Goal: Task Accomplishment & Management: Use online tool/utility

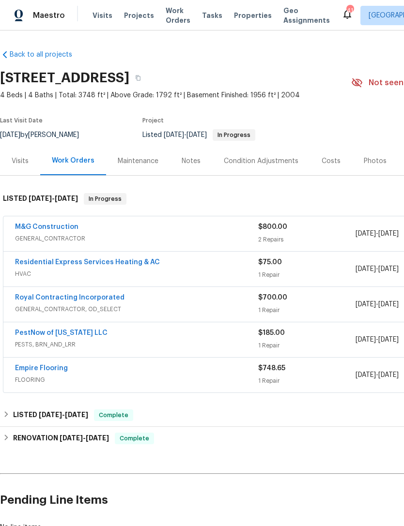
click at [71, 226] on link "M&G Construction" at bounding box center [46, 227] width 63 height 7
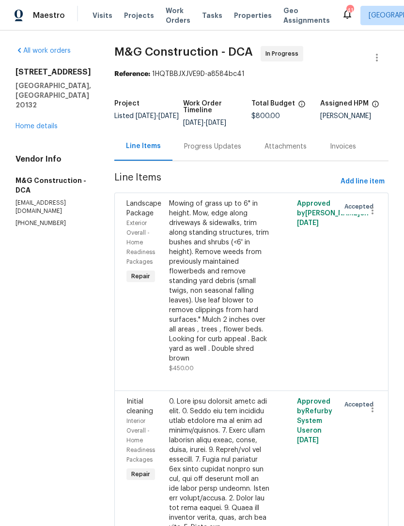
click at [217, 147] on div "Progress Updates" at bounding box center [212, 147] width 57 height 10
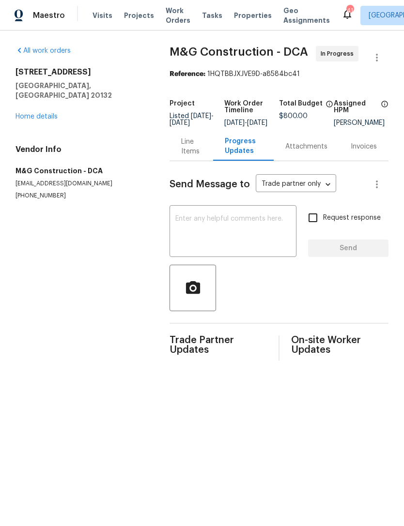
click at [221, 223] on textarea at bounding box center [232, 232] width 115 height 34
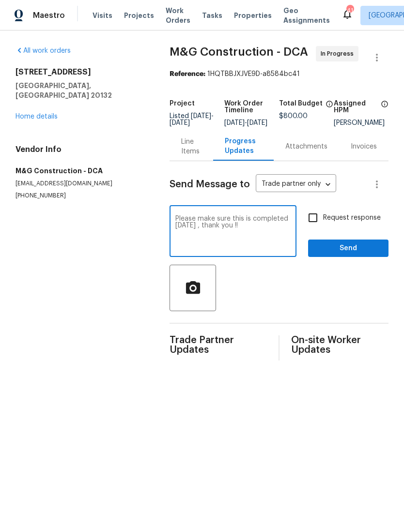
type textarea "Please make sure this is completed tomorrow , thank you !!"
click at [357, 255] on span "Send" at bounding box center [348, 249] width 65 height 12
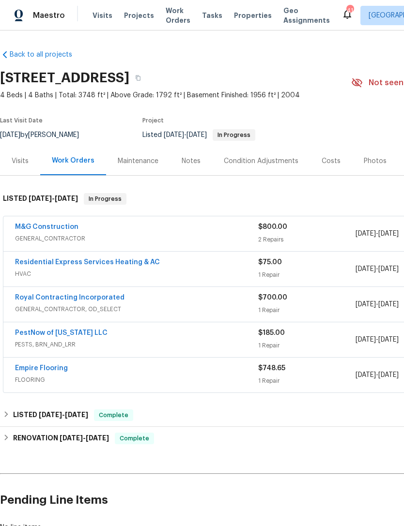
click at [175, 12] on span "Work Orders" at bounding box center [178, 15] width 25 height 19
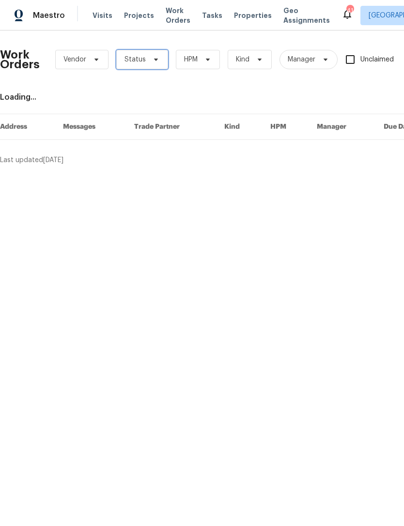
click at [148, 54] on span "Status" at bounding box center [142, 59] width 52 height 19
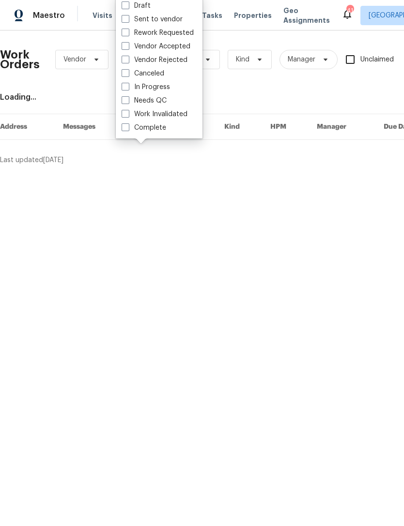
click at [158, 100] on label "Needs QC" at bounding box center [144, 101] width 45 height 10
click at [128, 100] on input "Needs QC" at bounding box center [125, 99] width 6 height 6
checkbox input "true"
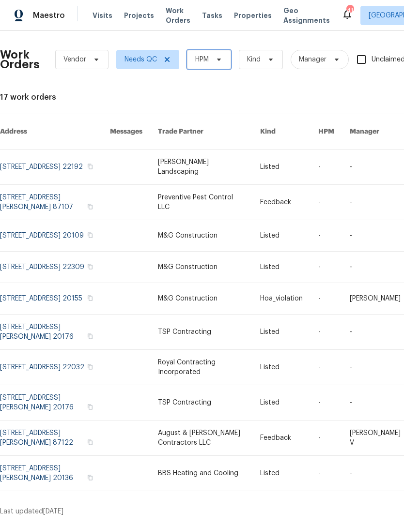
click at [216, 57] on icon at bounding box center [219, 60] width 8 height 8
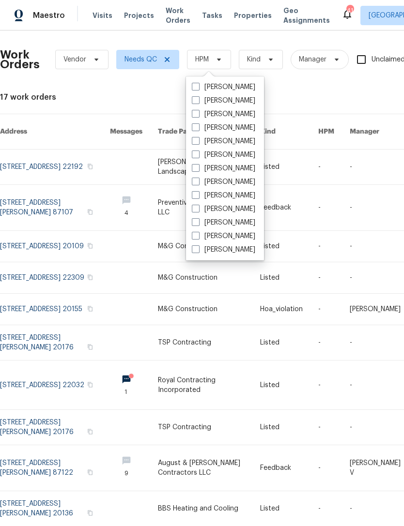
click at [254, 113] on label "[PERSON_NAME]" at bounding box center [223, 114] width 63 height 10
click at [198, 113] on input "[PERSON_NAME]" at bounding box center [195, 112] width 6 height 6
checkbox input "true"
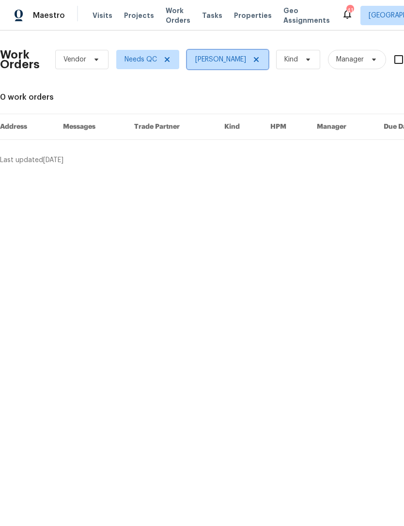
click at [241, 57] on span "[PERSON_NAME]" at bounding box center [220, 60] width 51 height 10
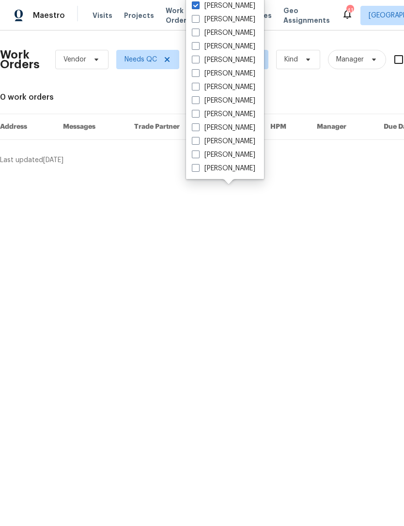
click at [356, 173] on html "Maestro Visits Projects Work Orders Tasks Properties Geo Assignments 41 [GEOGRA…" at bounding box center [202, 86] width 404 height 173
